Goal: Information Seeking & Learning: Learn about a topic

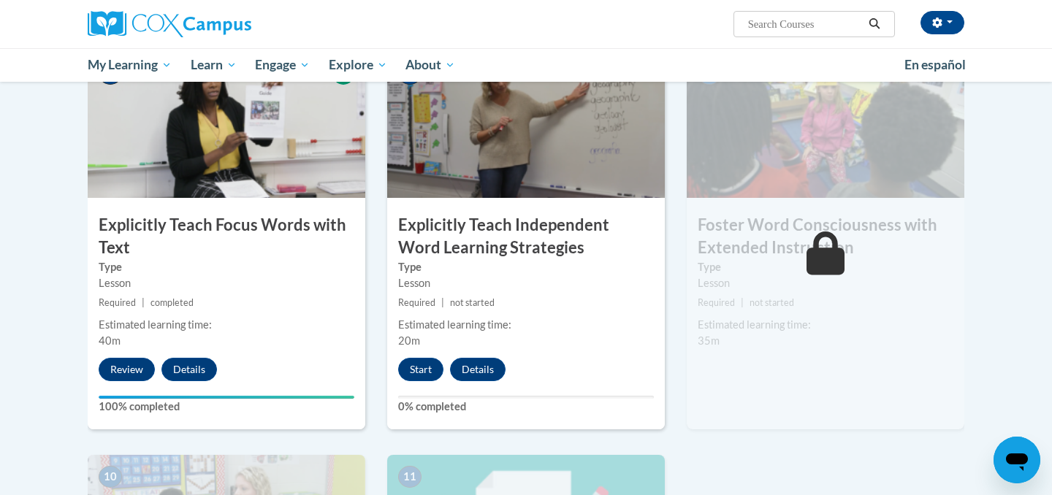
scroll to position [1137, 0]
click at [410, 364] on button "Start" at bounding box center [420, 368] width 45 height 23
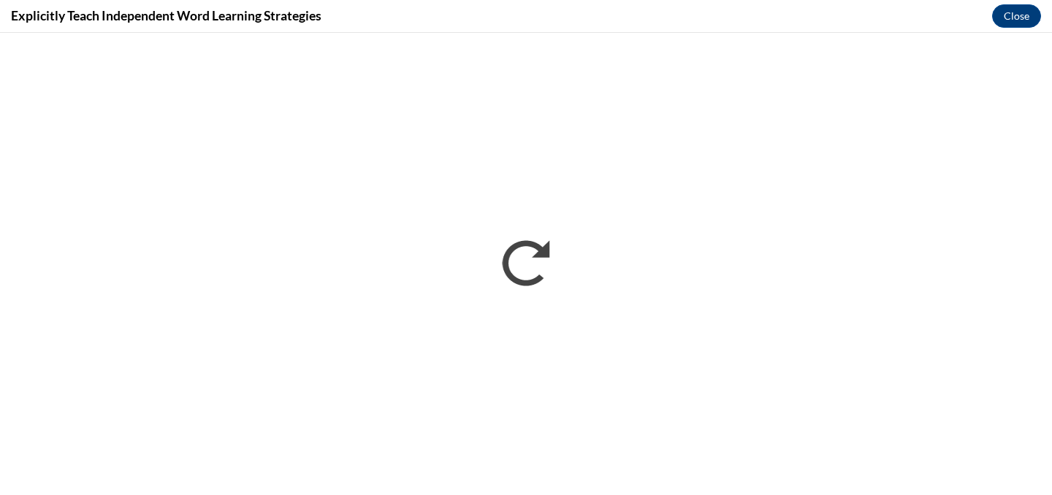
scroll to position [0, 0]
